Goal: Check status

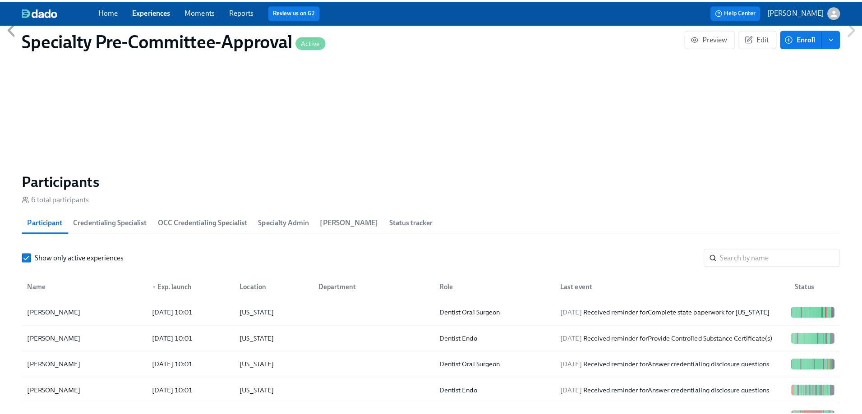
scroll to position [1443, 0]
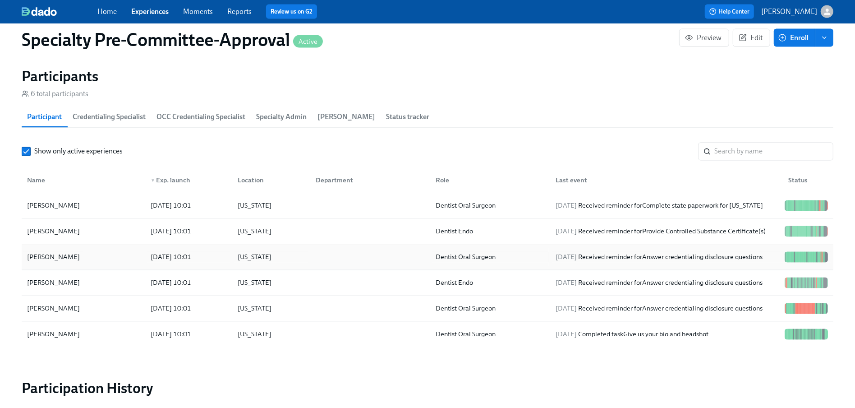
click at [53, 262] on div "[PERSON_NAME]" at bounding box center [53, 257] width 60 height 11
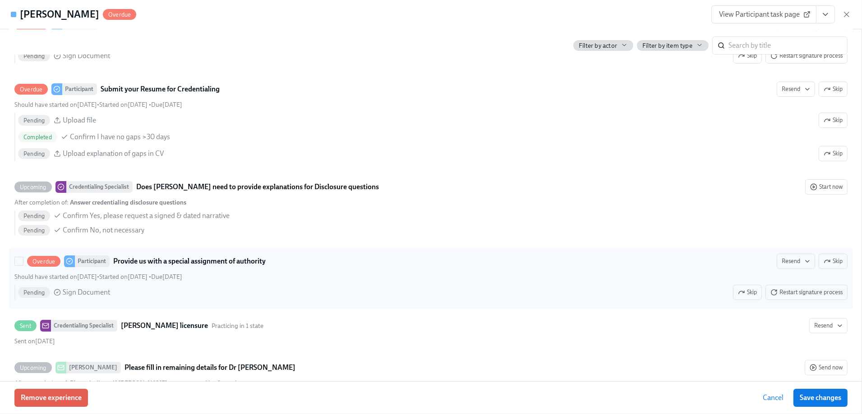
scroll to position [4520, 0]
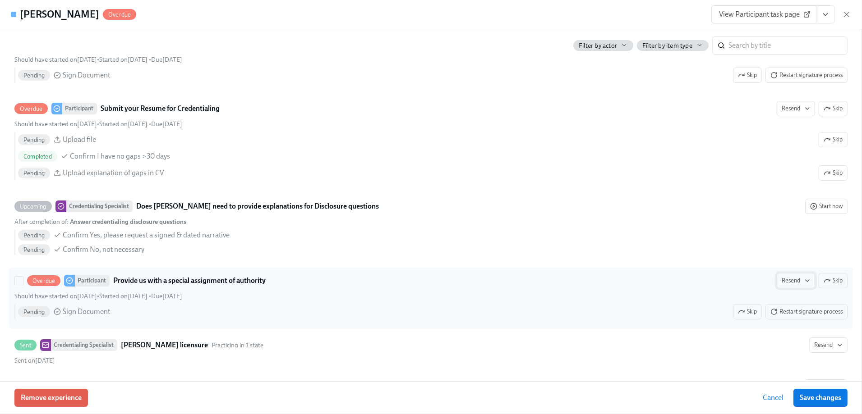
click at [789, 285] on span "Resend" at bounding box center [795, 280] width 28 height 9
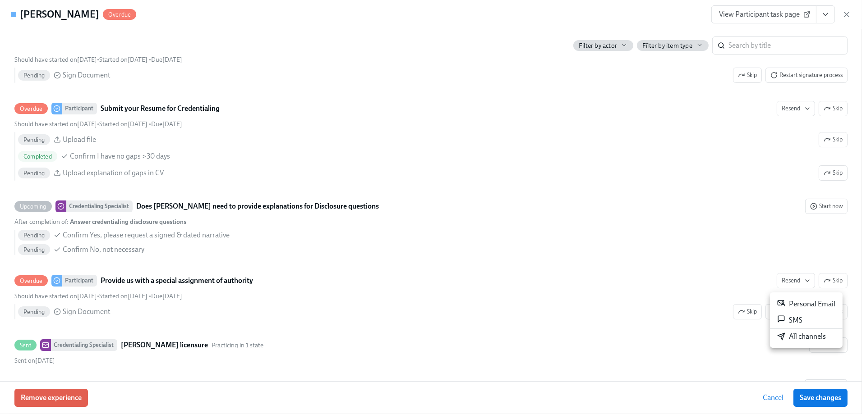
click at [617, 289] on div at bounding box center [431, 207] width 862 height 414
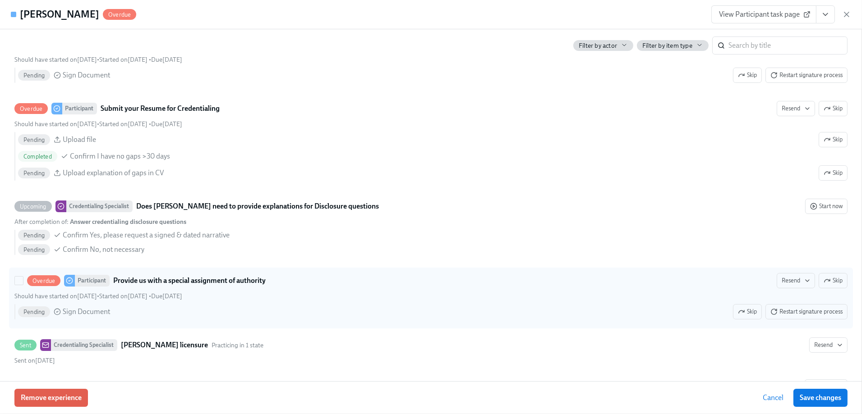
click at [157, 285] on strong "Provide us with a special assignment of authority" at bounding box center [189, 281] width 152 height 11
click at [23, 285] on input "Overdue Participant Provide us with a special assignment of authority Resend Sk…" at bounding box center [19, 281] width 8 height 8
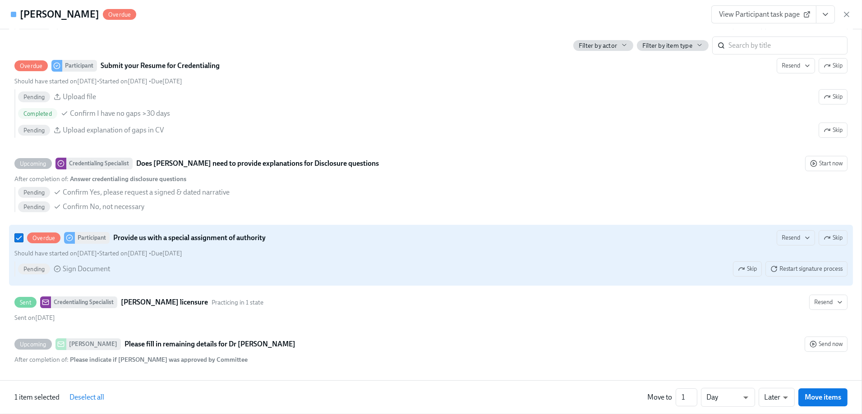
scroll to position [4566, 0]
drag, startPoint x: 265, startPoint y: 255, endPoint x: 262, endPoint y: 266, distance: 11.2
click at [262, 266] on div "Pending Sign Document Skip Restart signature process" at bounding box center [432, 269] width 829 height 15
click at [23, 242] on input "Overdue Participant Provide us with a special assignment of authority Resend Sk…" at bounding box center [19, 238] width 8 height 8
checkbox input "false"
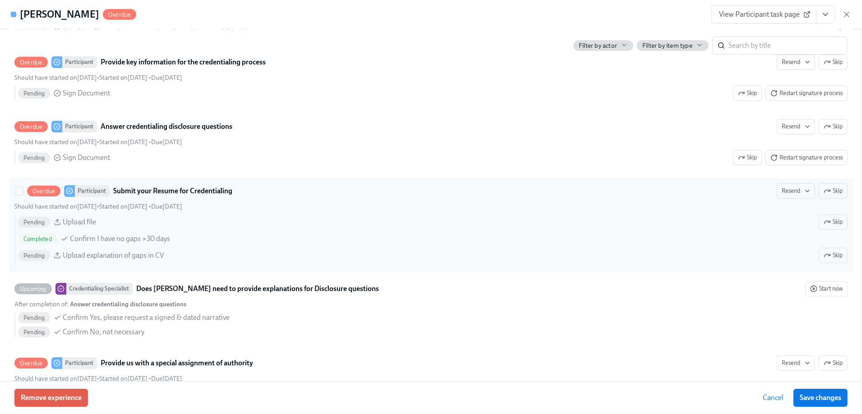
scroll to position [4340, 0]
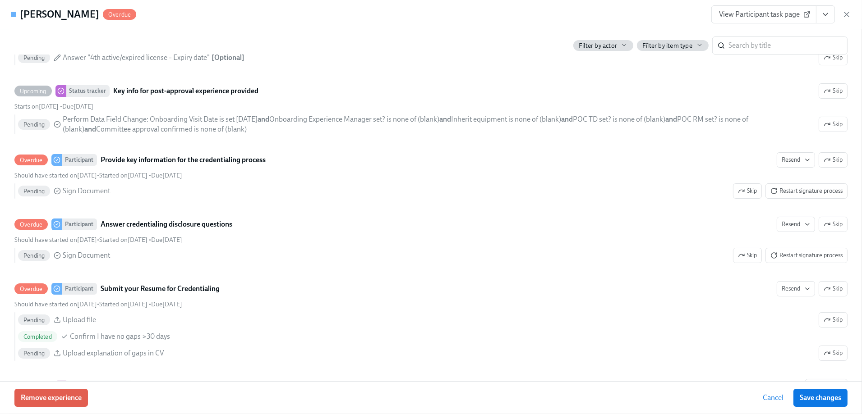
click at [781, 11] on span "View Participant task page" at bounding box center [764, 14] width 90 height 9
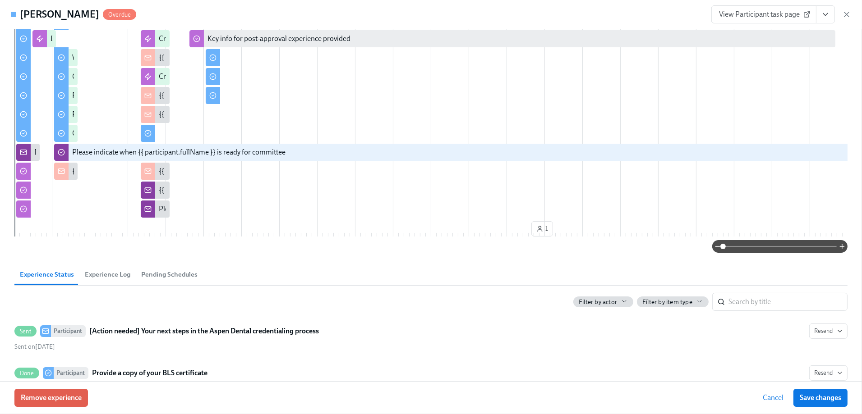
scroll to position [0, 0]
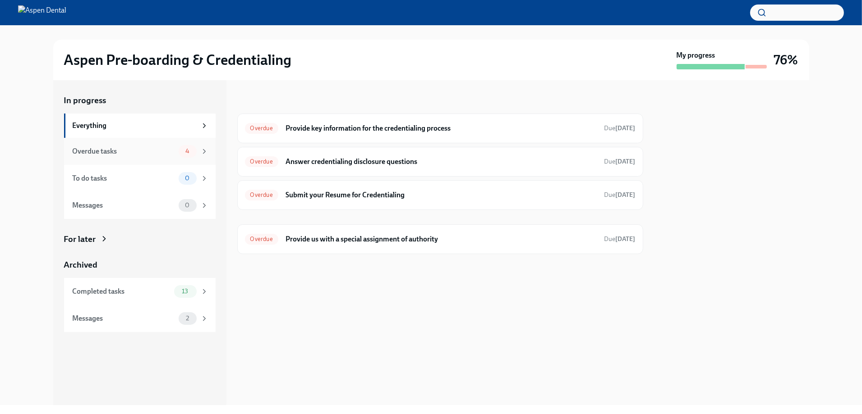
click at [95, 153] on div "Overdue tasks" at bounding box center [124, 152] width 102 height 10
click at [202, 151] on icon at bounding box center [204, 151] width 8 height 8
click at [204, 152] on icon at bounding box center [204, 151] width 2 height 4
click at [109, 152] on div "Overdue tasks" at bounding box center [124, 152] width 102 height 10
drag, startPoint x: 576, startPoint y: 130, endPoint x: 482, endPoint y: 330, distance: 220.9
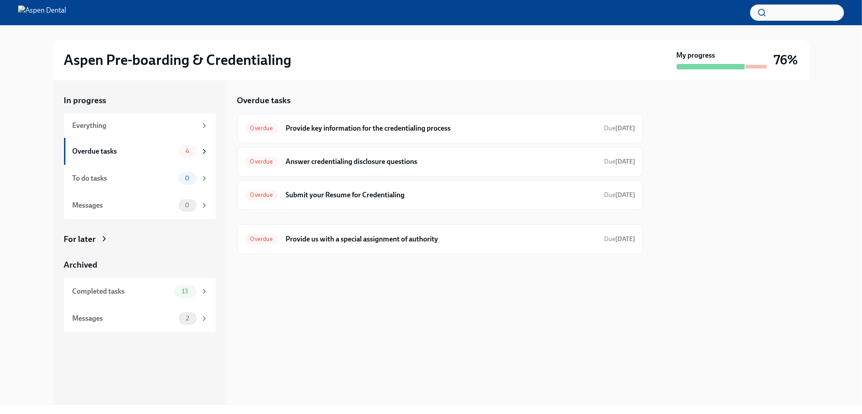
click at [482, 330] on div "Overdue tasks Overdue Provide key information for the credentialing process Due…" at bounding box center [440, 242] width 406 height 325
click at [89, 319] on div "Messages" at bounding box center [124, 319] width 102 height 10
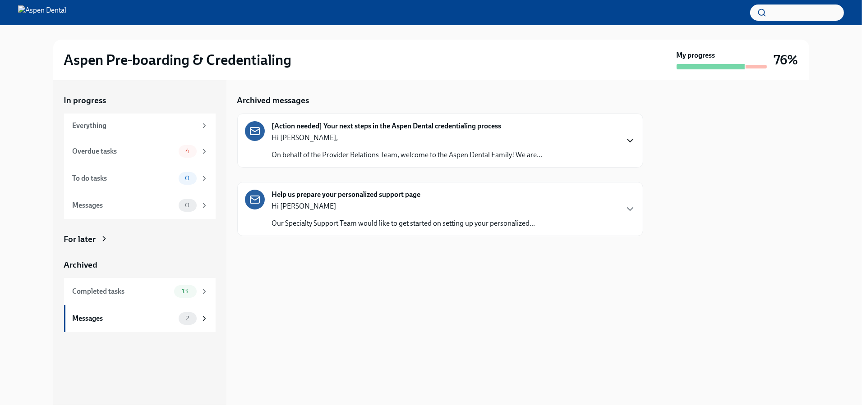
click at [629, 140] on icon "button" at bounding box center [629, 140] width 5 height 3
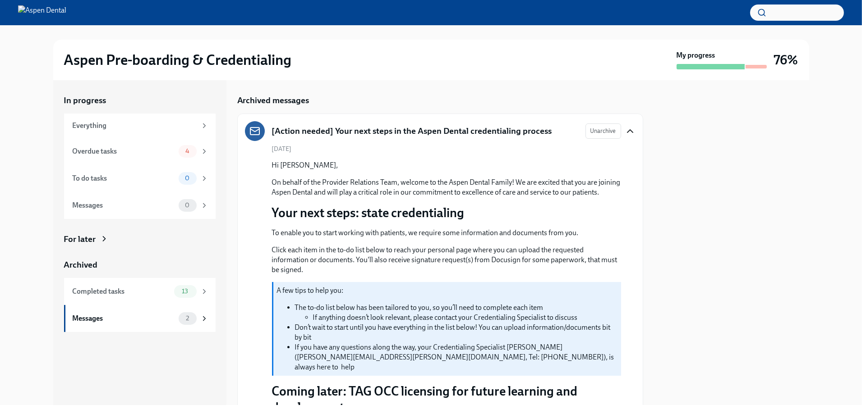
drag, startPoint x: 94, startPoint y: 0, endPoint x: 411, endPoint y: 71, distance: 324.8
click at [411, 71] on div "Aspen Pre-boarding & Credentialing My progress 76%" at bounding box center [431, 60] width 756 height 41
